Goal: Task Accomplishment & Management: Manage account settings

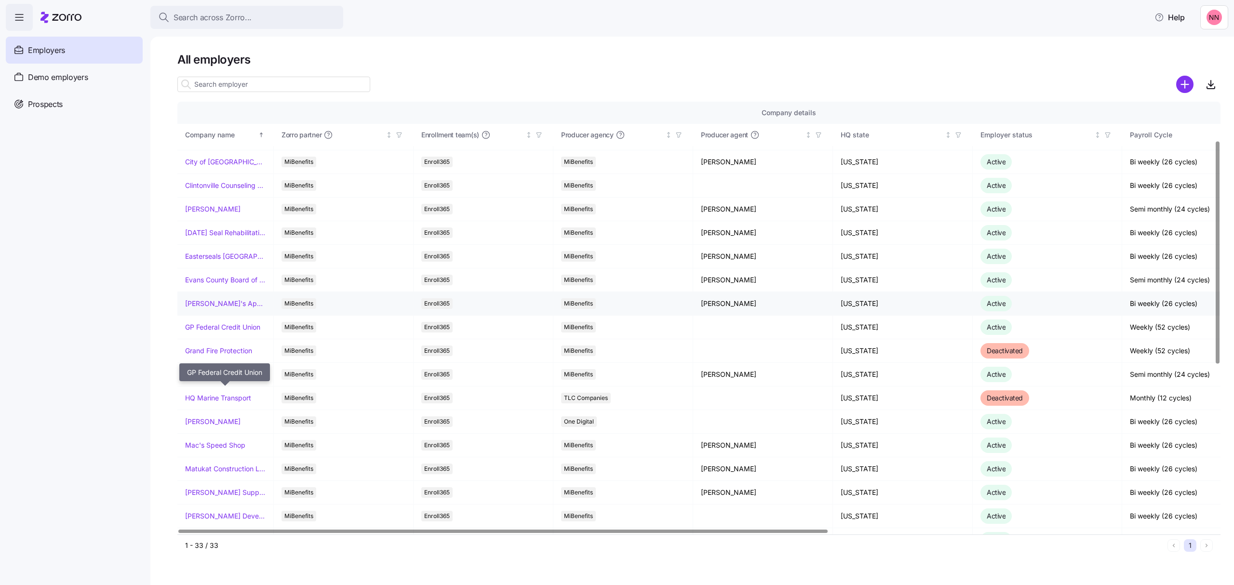
scroll to position [193, 0]
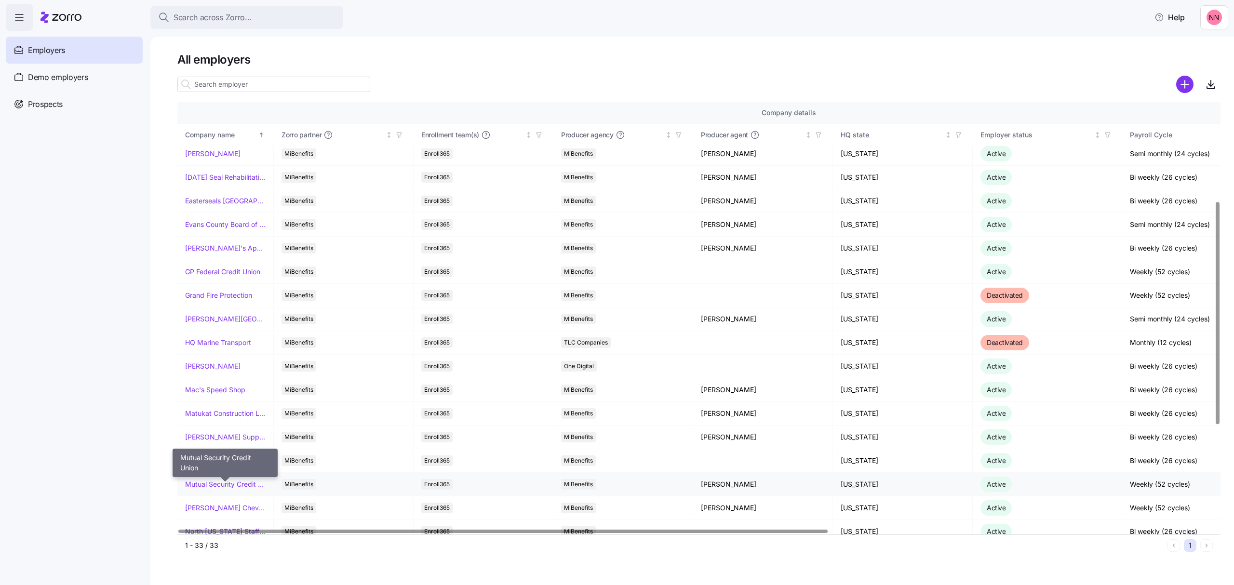
click at [216, 487] on link "Mutual Security Credit Union" at bounding box center [225, 485] width 80 height 10
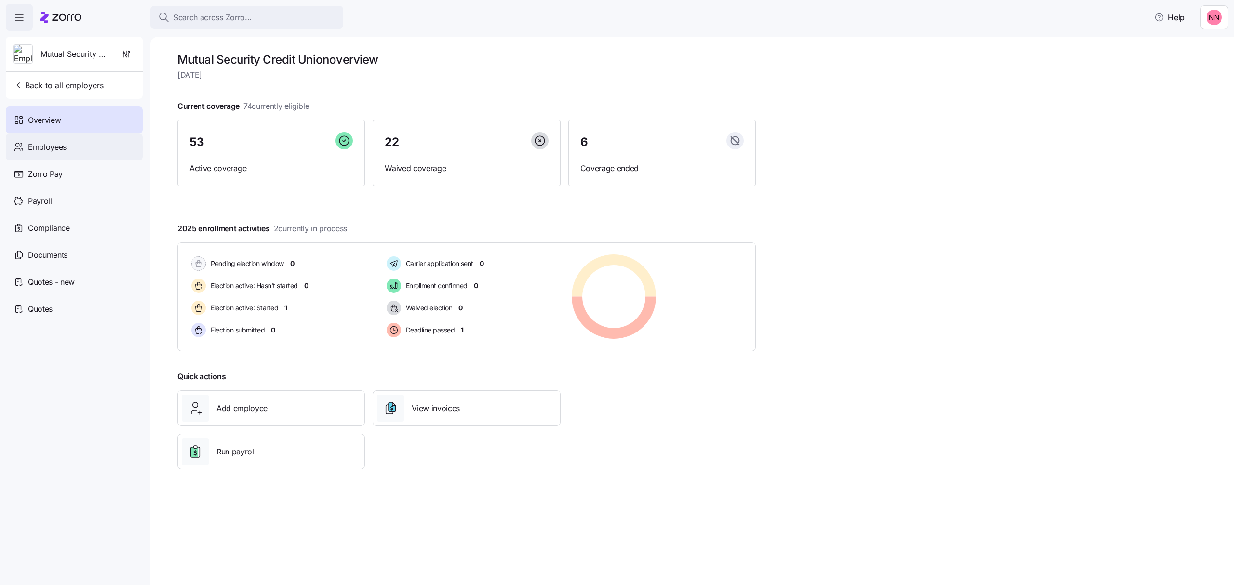
click at [37, 147] on span "Employees" at bounding box center [47, 147] width 39 height 12
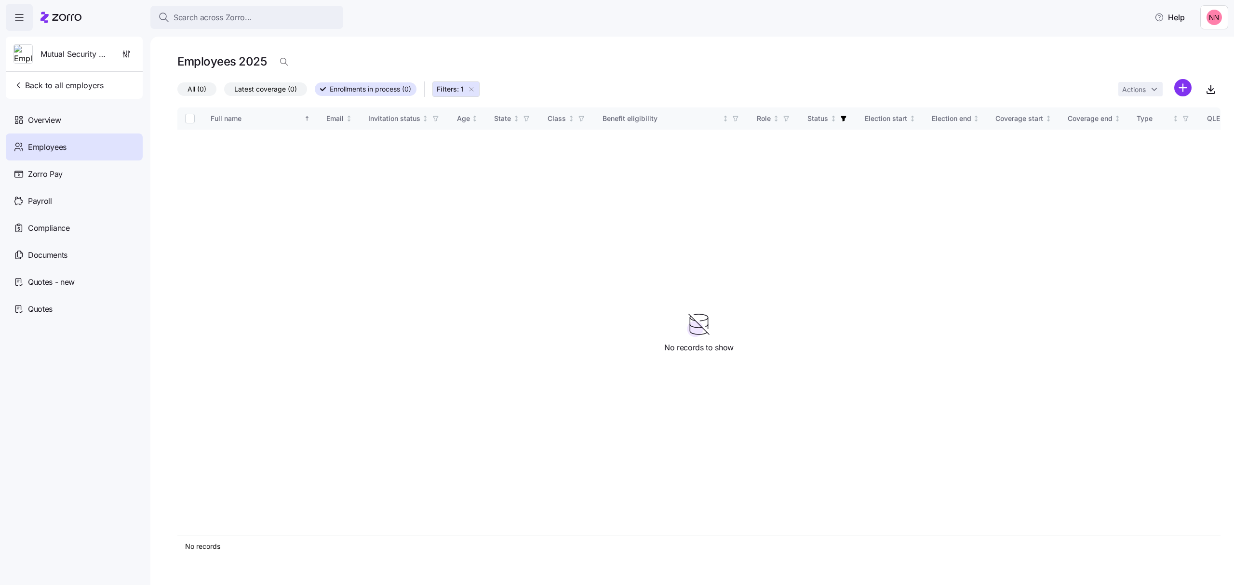
click at [475, 86] on icon "button" at bounding box center [471, 89] width 8 height 8
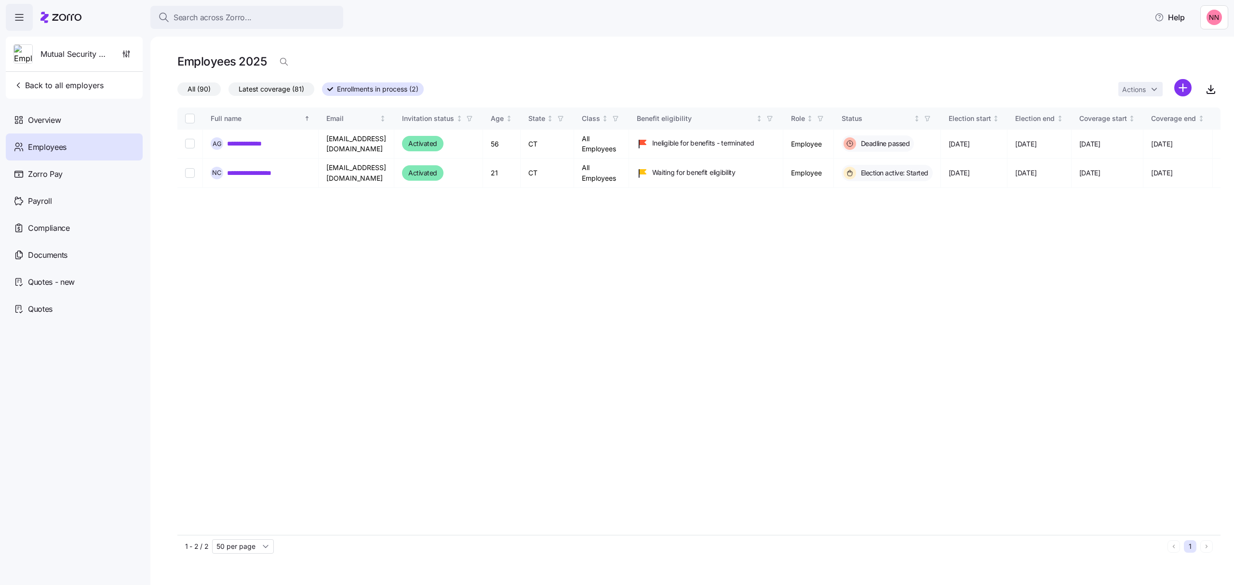
click at [210, 87] on span "All (90)" at bounding box center [198, 89] width 23 height 13
click at [177, 92] on input "All (90)" at bounding box center [177, 92] width 0 height 0
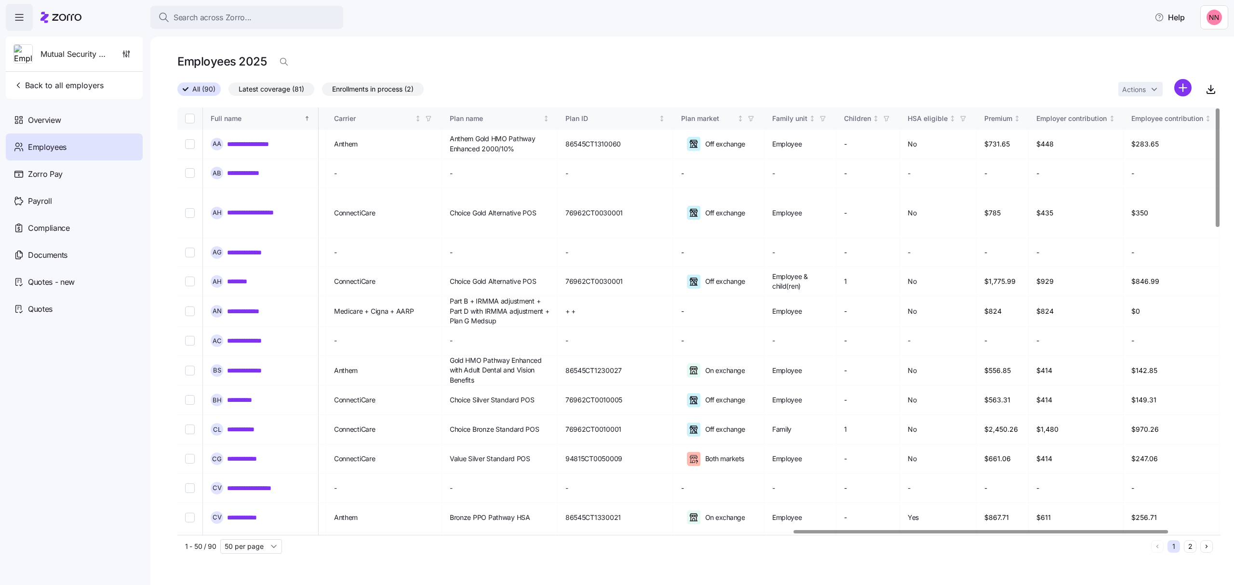
scroll to position [0, 1713]
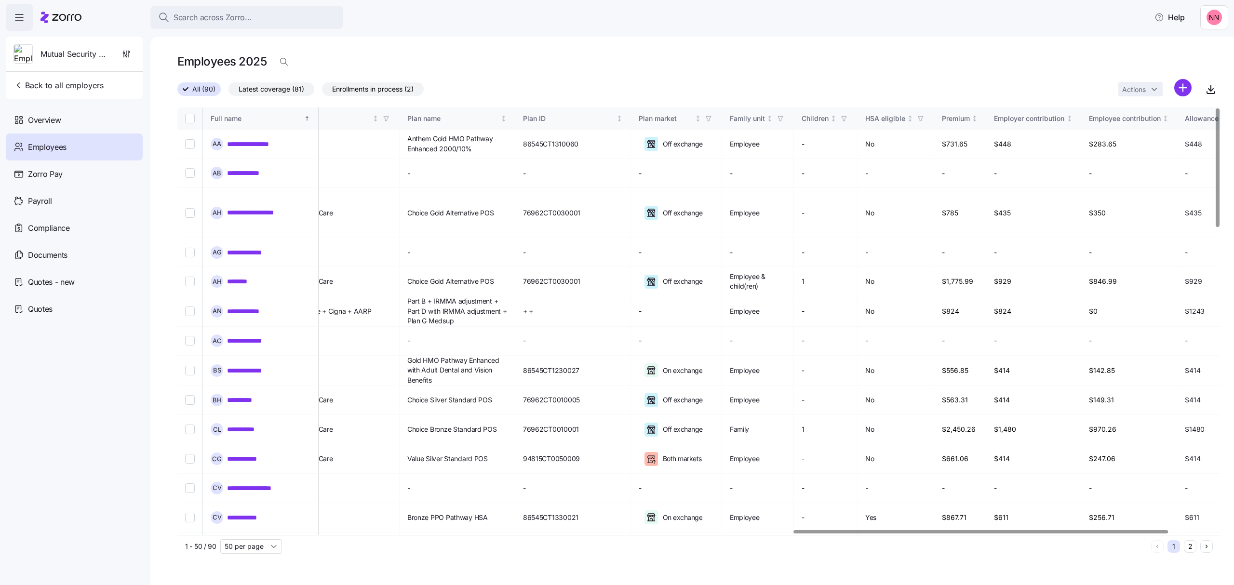
click at [874, 533] on div at bounding box center [981, 531] width 374 height 3
click at [701, 117] on icon "Not sorted" at bounding box center [697, 118] width 7 height 7
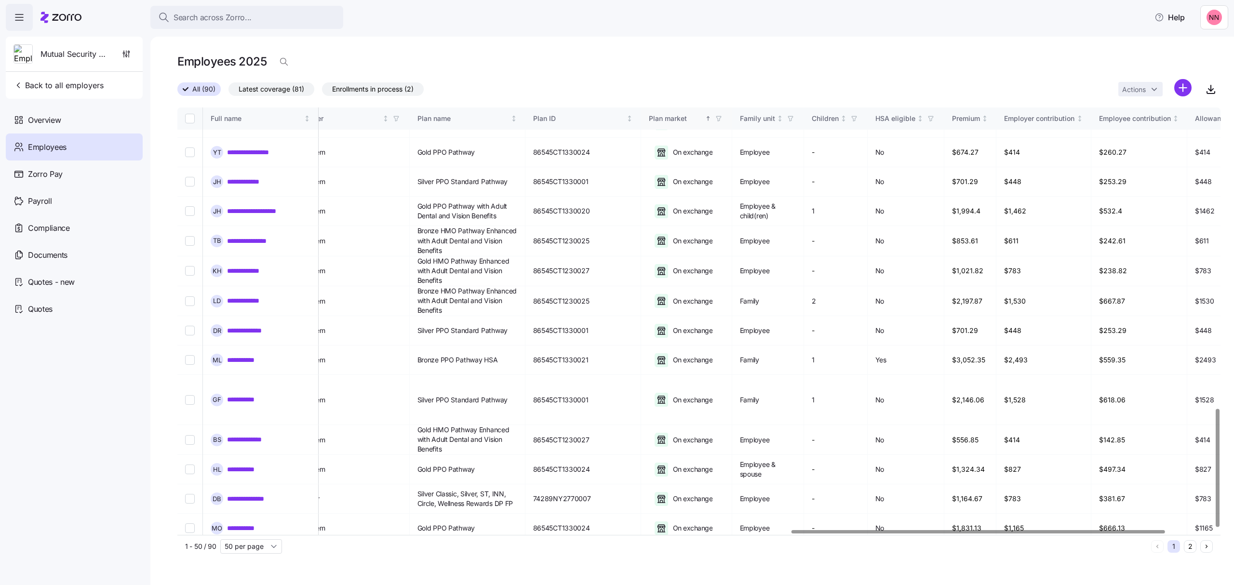
scroll to position [1095, 1713]
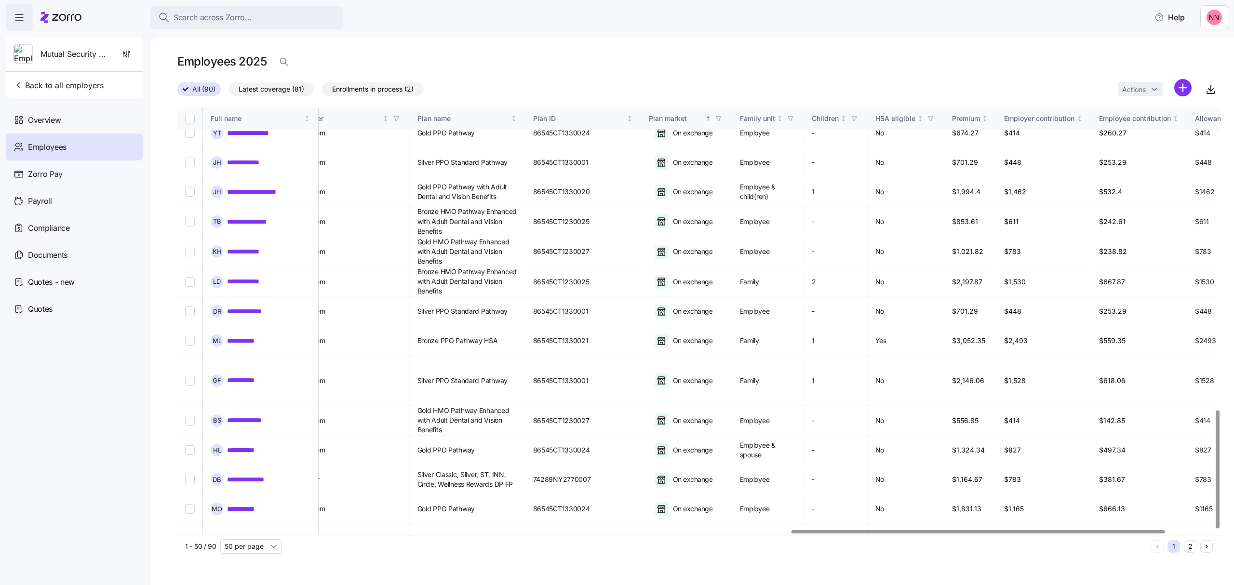
click at [711, 122] on icon "Sorted ascending" at bounding box center [708, 118] width 7 height 7
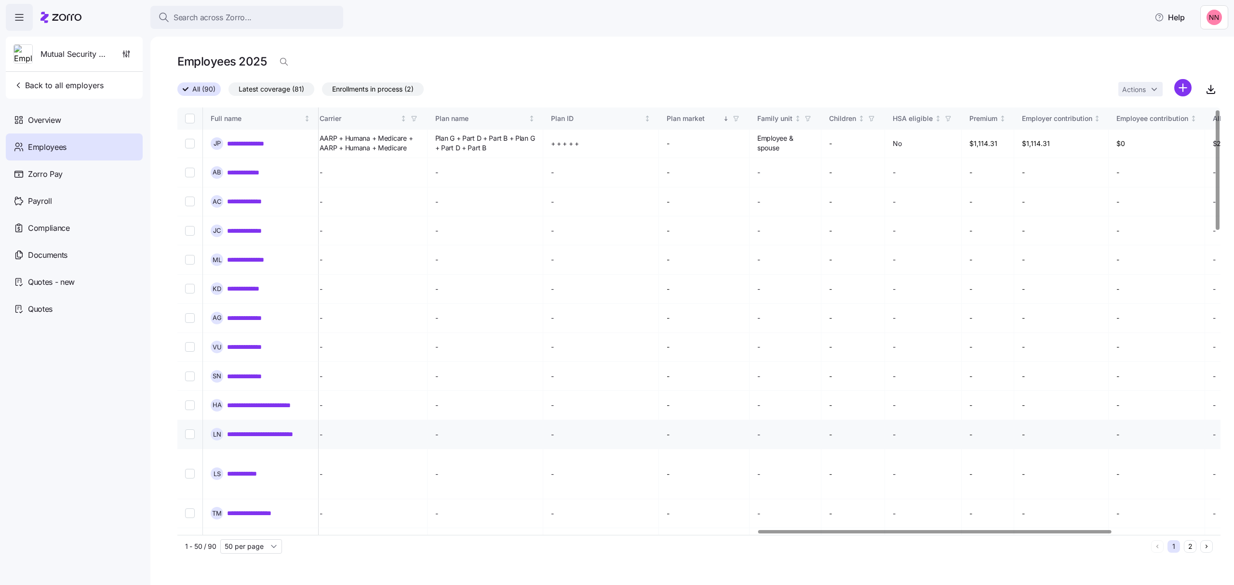
scroll to position [0, 1713]
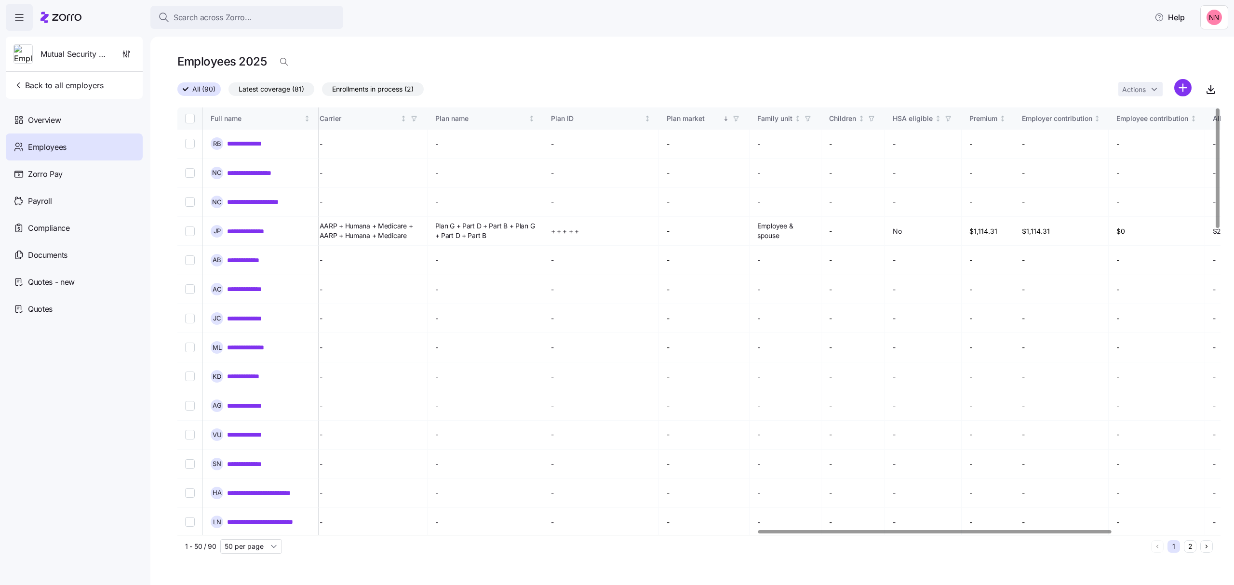
click at [739, 116] on icon "button" at bounding box center [736, 118] width 7 height 7
click at [706, 208] on icon at bounding box center [708, 207] width 12 height 12
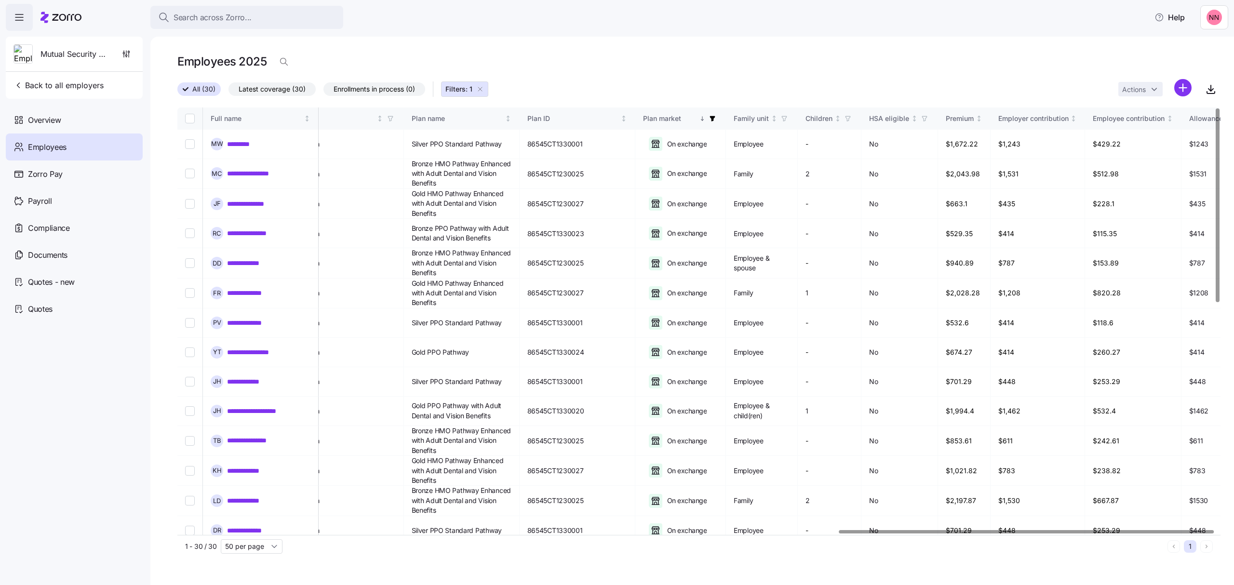
scroll to position [0, 1838]
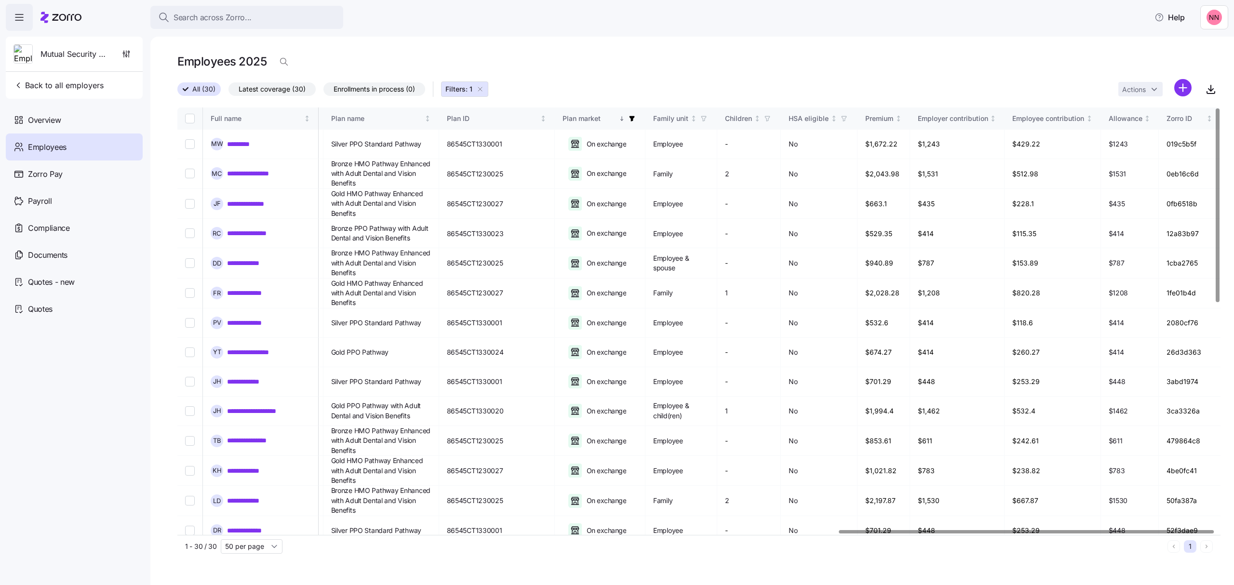
click at [1006, 533] on div at bounding box center [1026, 531] width 375 height 3
click at [1213, 87] on icon "button" at bounding box center [1211, 89] width 12 height 12
click at [1210, 90] on icon "button" at bounding box center [1211, 89] width 12 height 12
